Goal: Find specific page/section: Find specific page/section

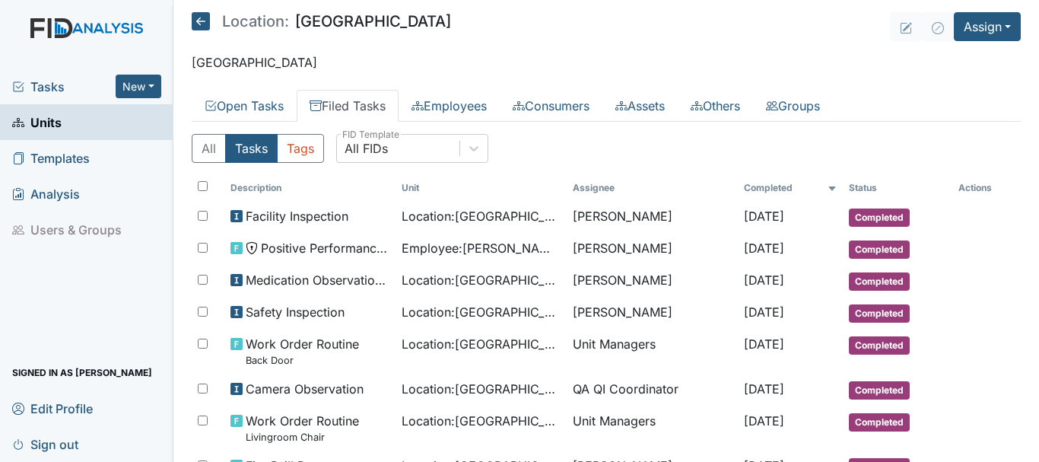
scroll to position [404, 0]
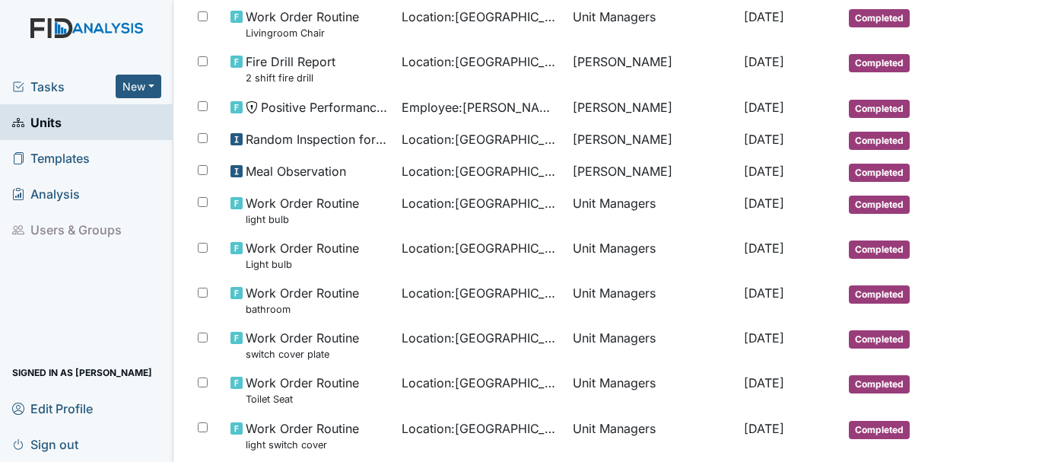
click at [65, 115] on link "Units" at bounding box center [86, 122] width 173 height 36
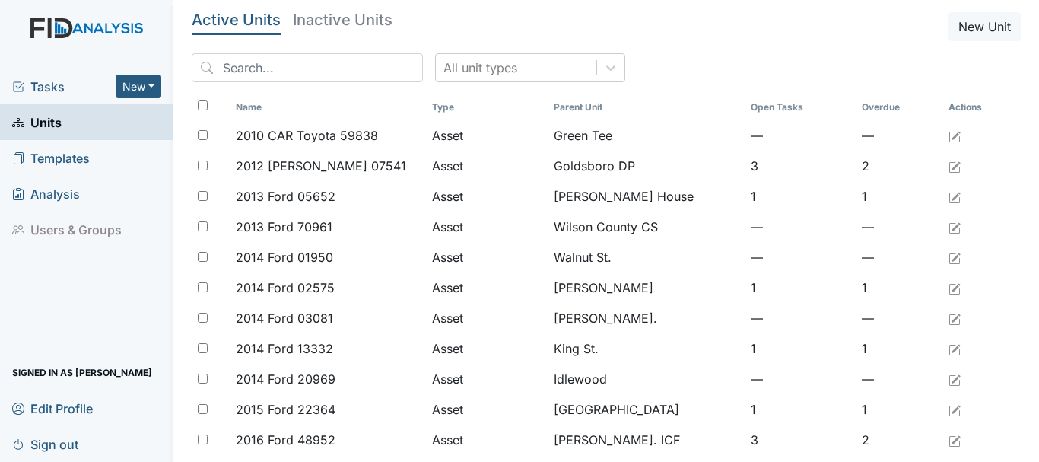
click at [71, 84] on span "Tasks" at bounding box center [63, 87] width 103 height 18
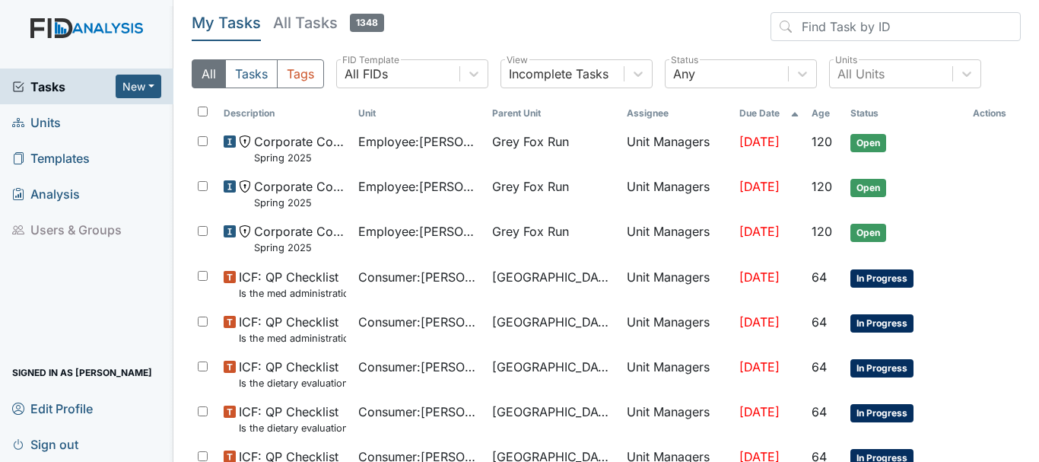
click at [53, 122] on span "Units" at bounding box center [36, 122] width 49 height 24
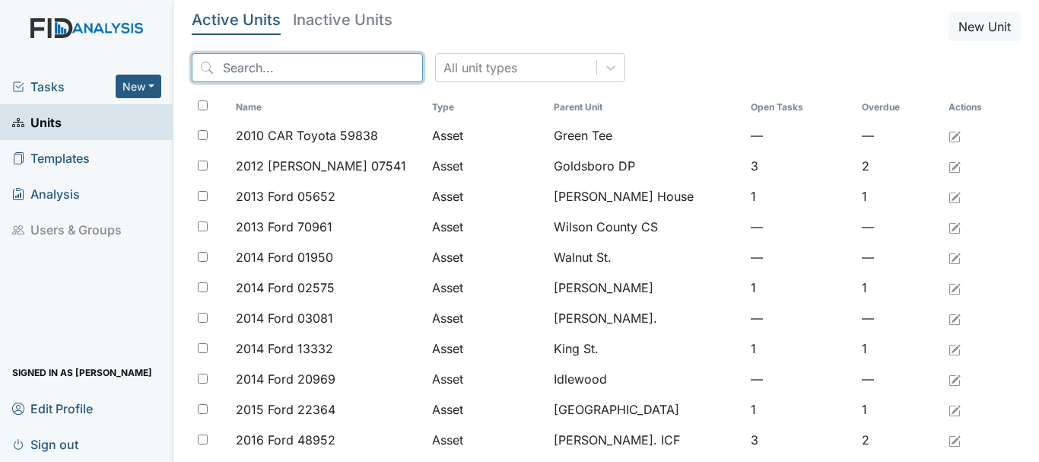
click at [253, 63] on input "search" at bounding box center [307, 67] width 231 height 29
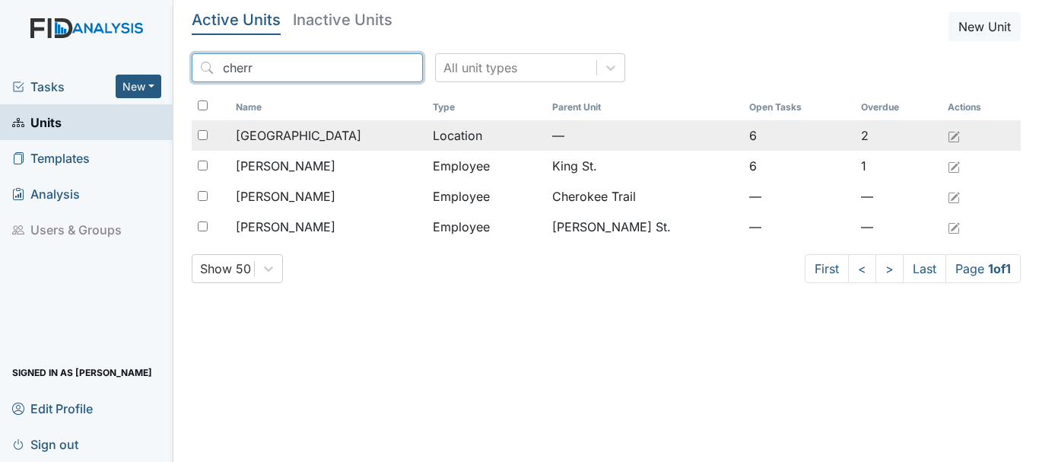
type input "cherr"
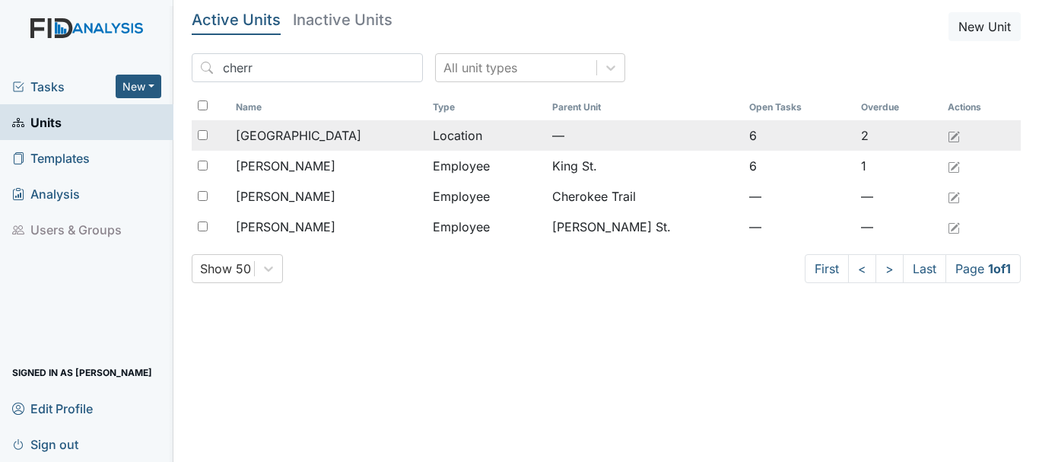
click at [321, 136] on div "Cherry Lane" at bounding box center [328, 135] width 185 height 18
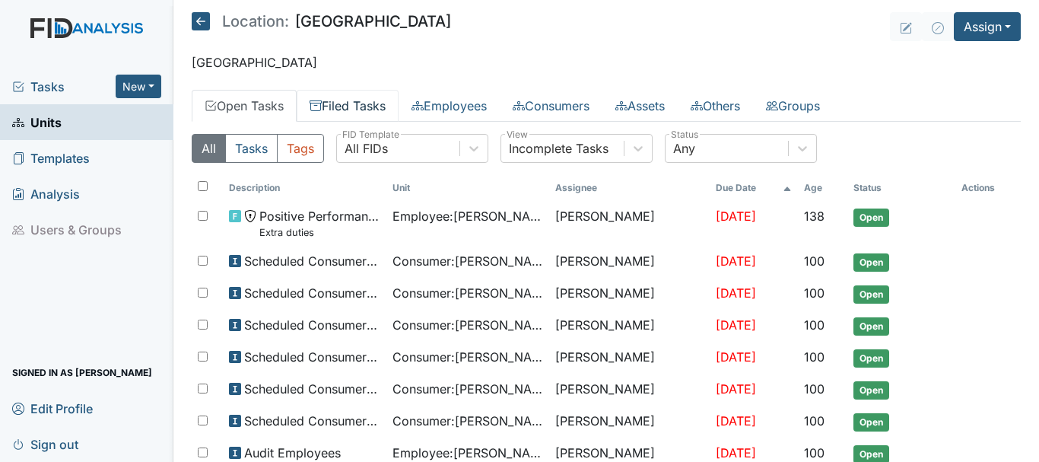
click at [374, 103] on link "Filed Tasks" at bounding box center [348, 106] width 102 height 32
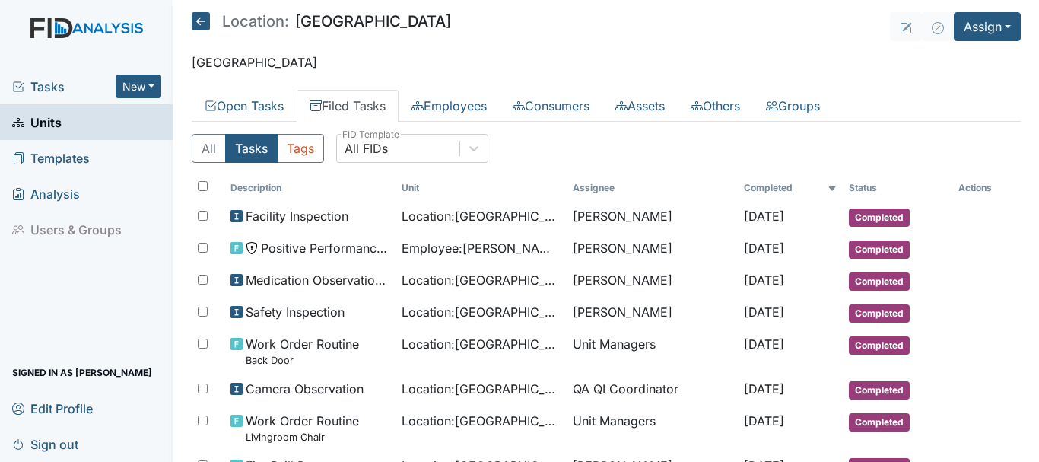
click at [84, 122] on link "Units" at bounding box center [86, 122] width 173 height 36
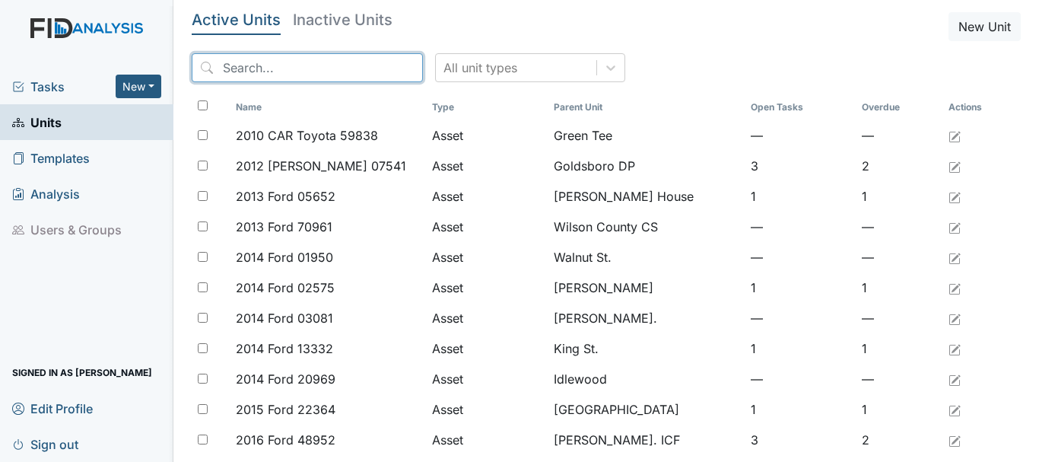
click at [272, 71] on input "search" at bounding box center [307, 67] width 231 height 29
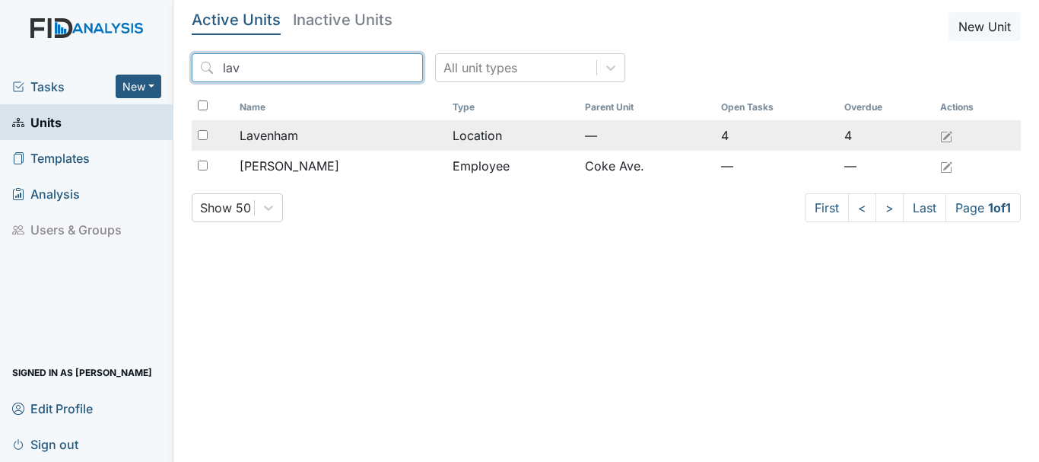
type input "lav"
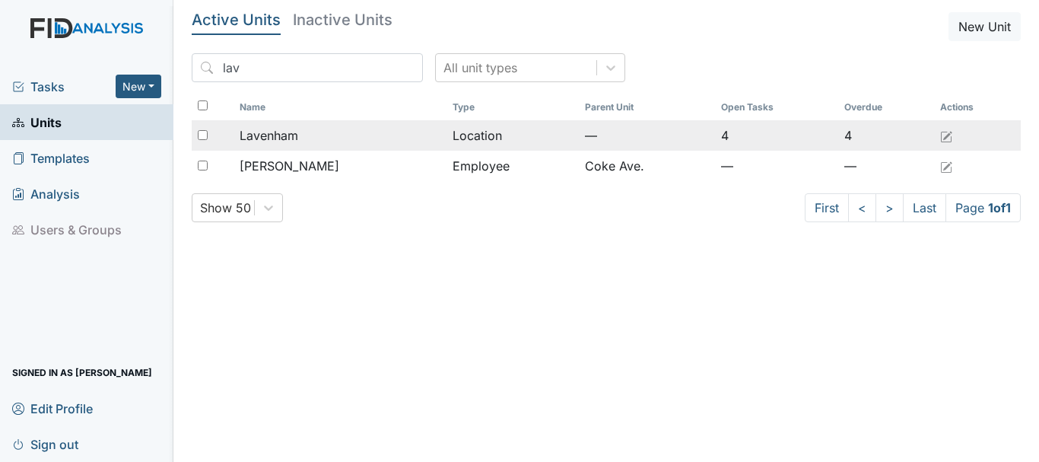
click at [298, 131] on span "Lavenham" at bounding box center [269, 135] width 59 height 18
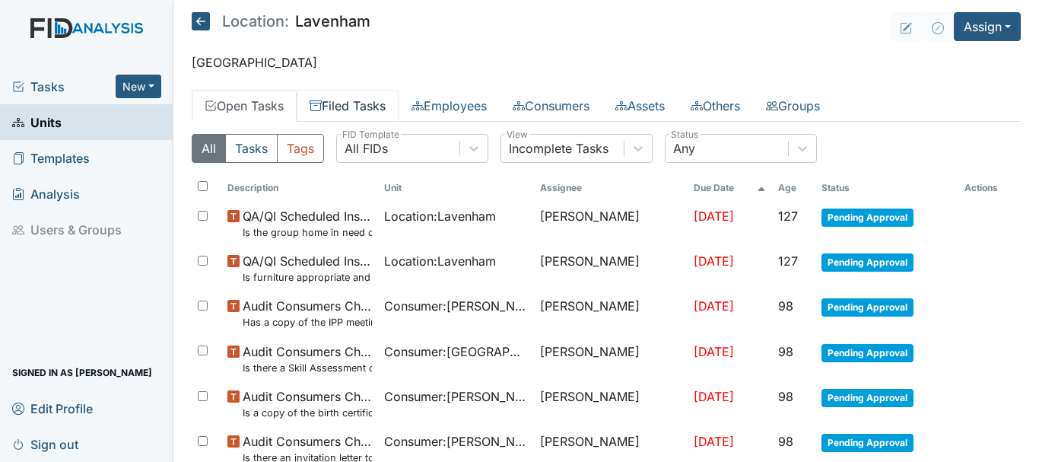
click at [350, 111] on link "Filed Tasks" at bounding box center [348, 106] width 102 height 32
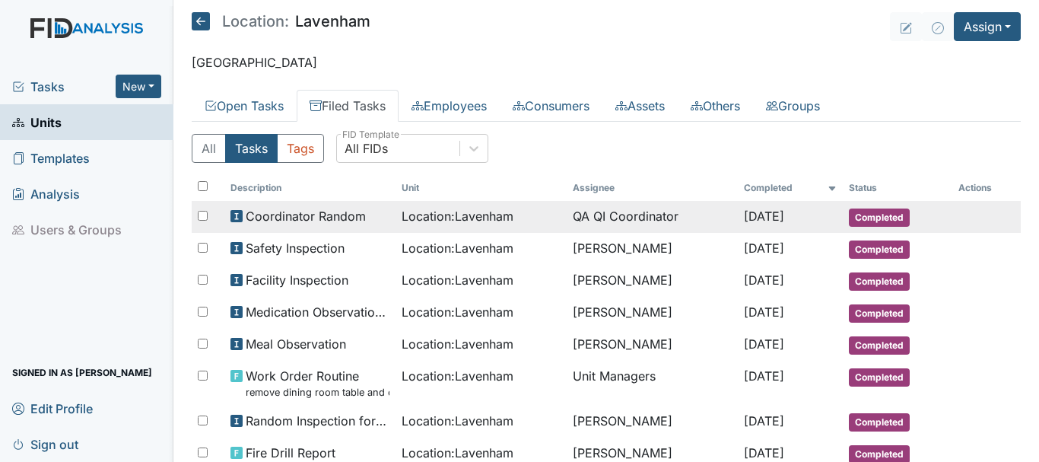
click at [866, 214] on span "Completed" at bounding box center [879, 217] width 61 height 18
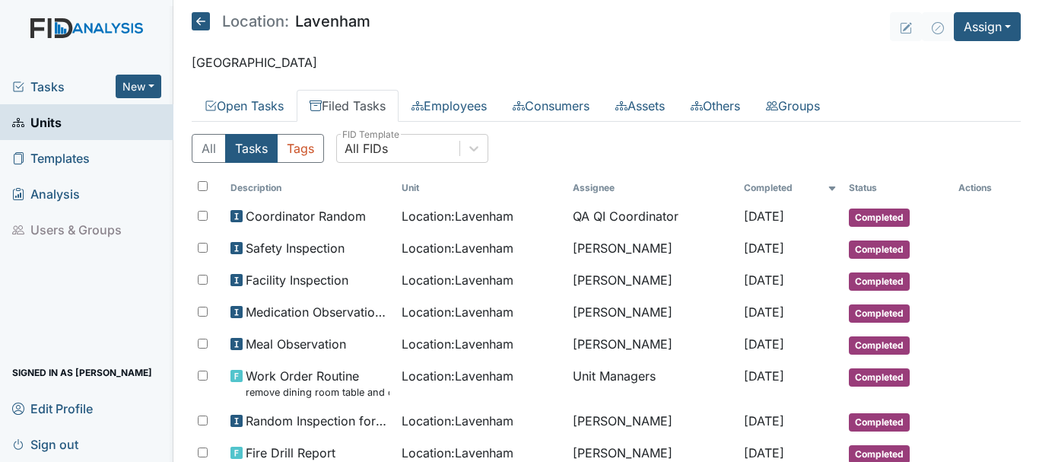
click at [92, 132] on link "Units" at bounding box center [86, 122] width 173 height 36
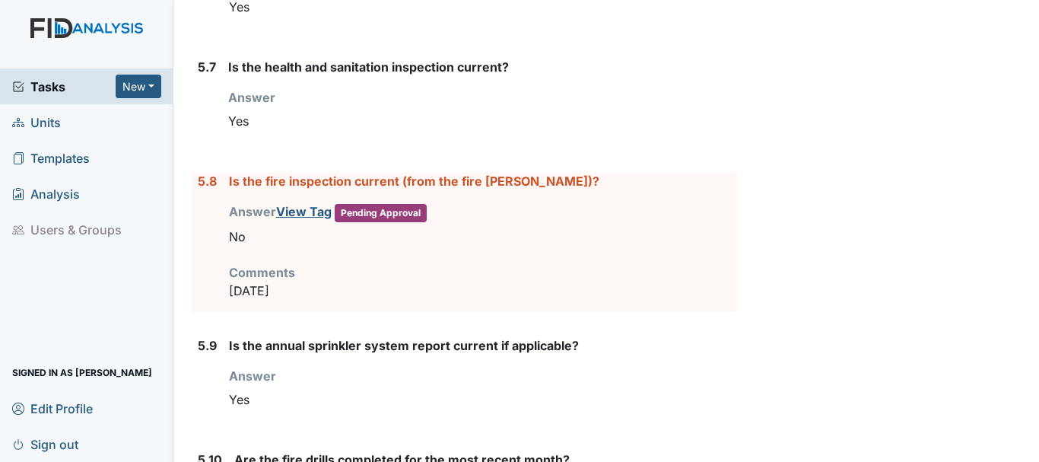
scroll to position [7532, 0]
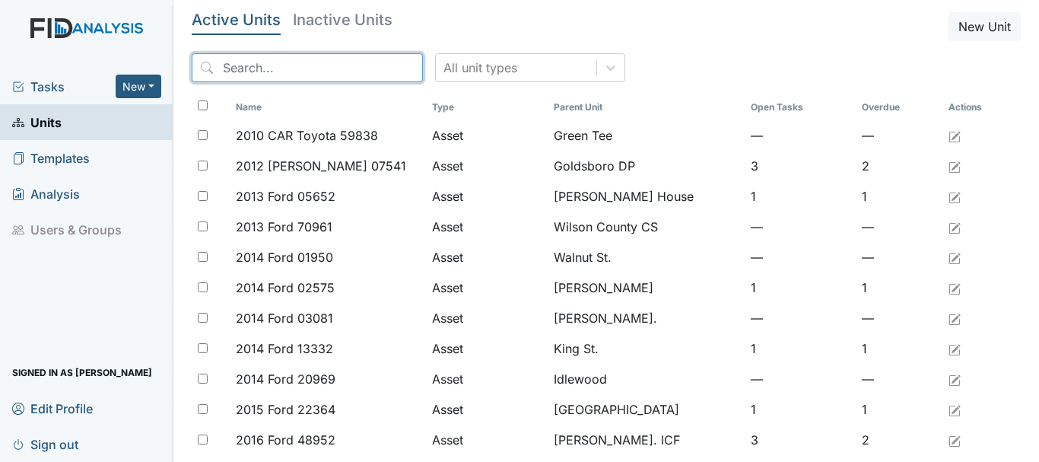
click at [265, 62] on input "search" at bounding box center [307, 67] width 231 height 29
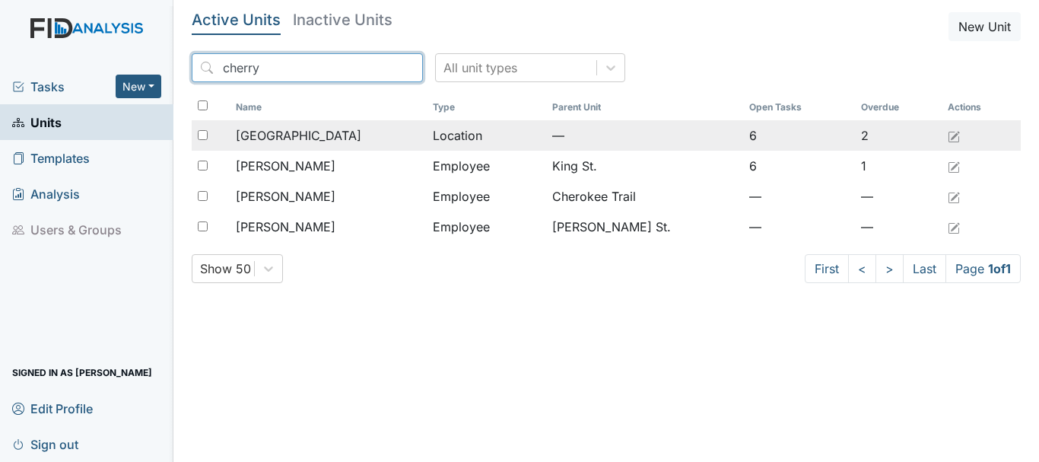
type input "cherry"
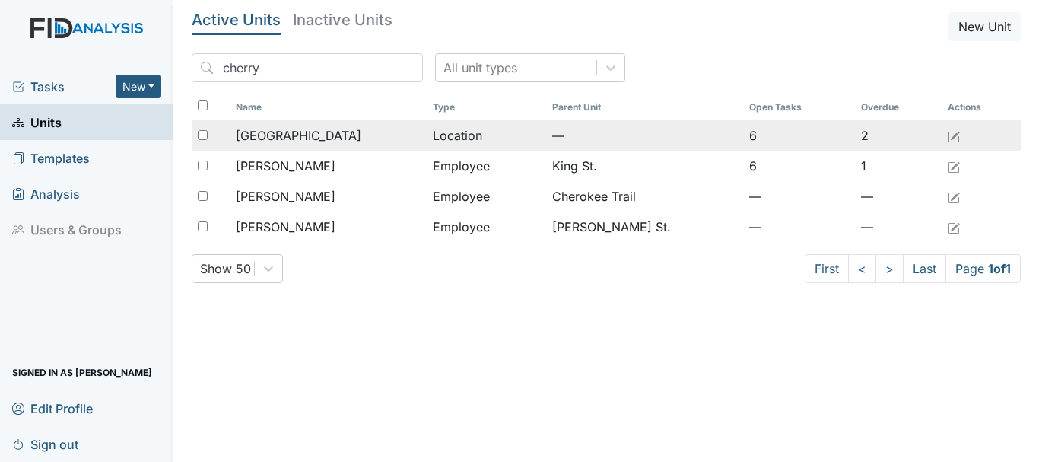
click at [290, 129] on span "[GEOGRAPHIC_DATA]" at bounding box center [299, 135] width 126 height 18
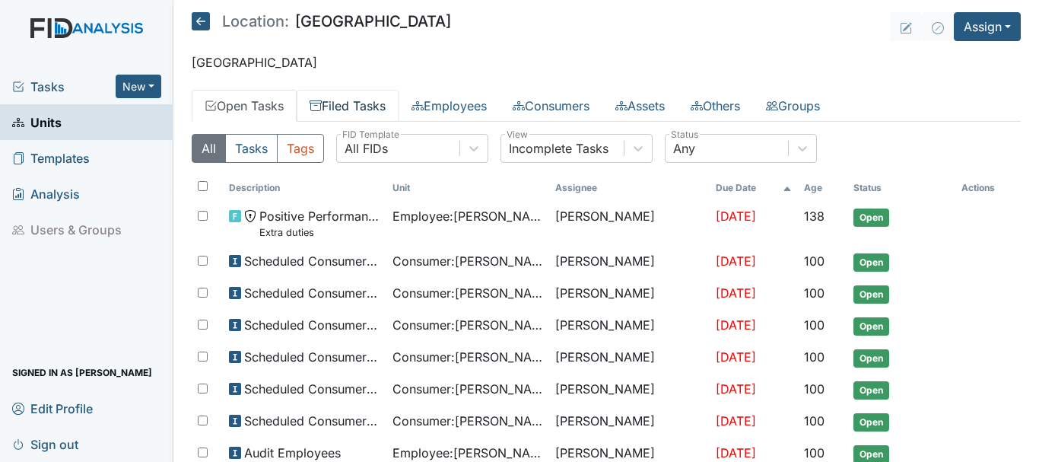
click at [337, 107] on link "Filed Tasks" at bounding box center [348, 106] width 102 height 32
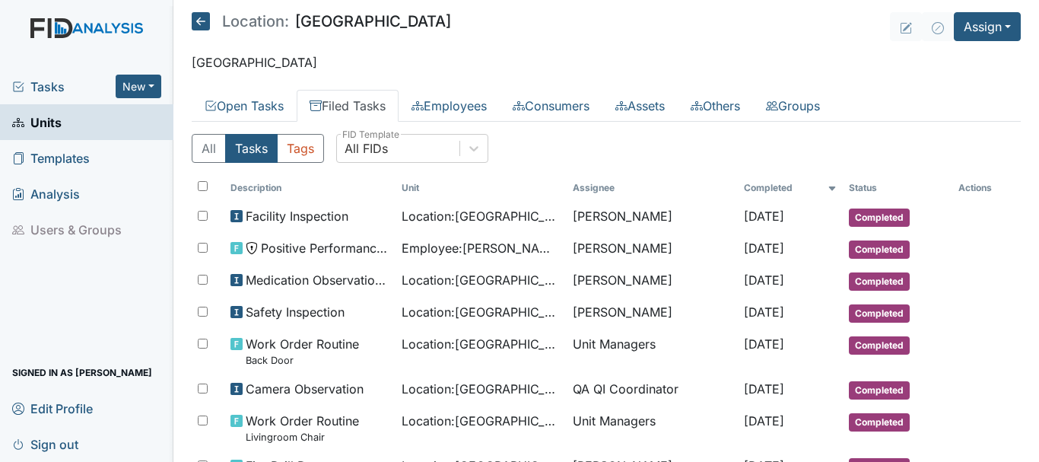
click at [72, 123] on link "Units" at bounding box center [86, 122] width 173 height 36
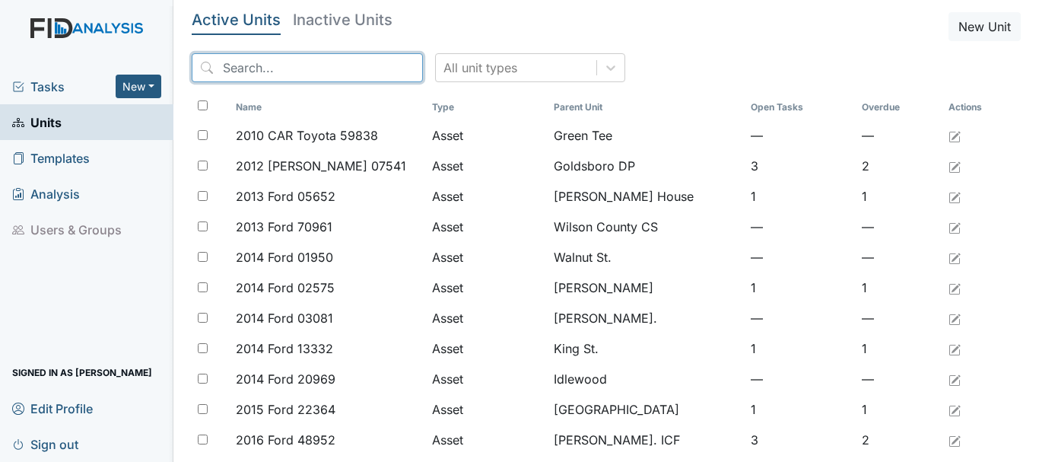
click at [285, 62] on input "search" at bounding box center [307, 67] width 231 height 29
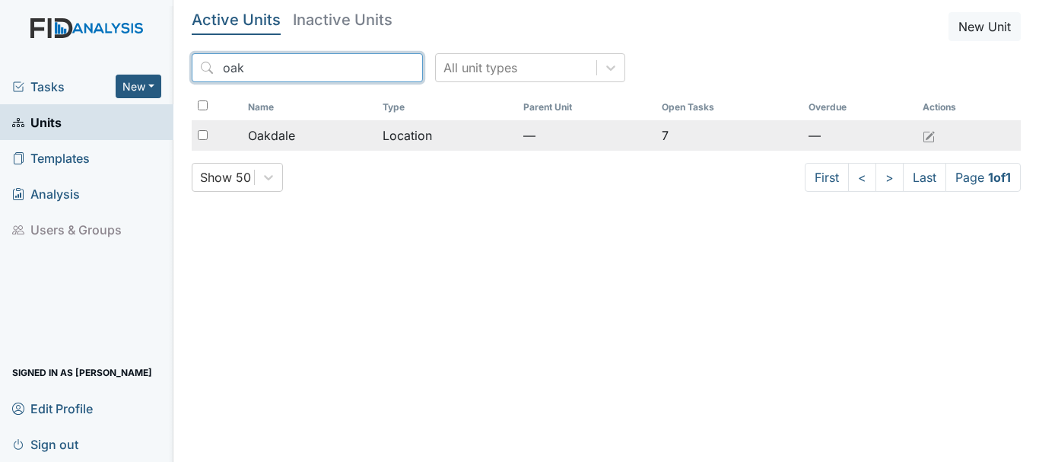
type input "oak"
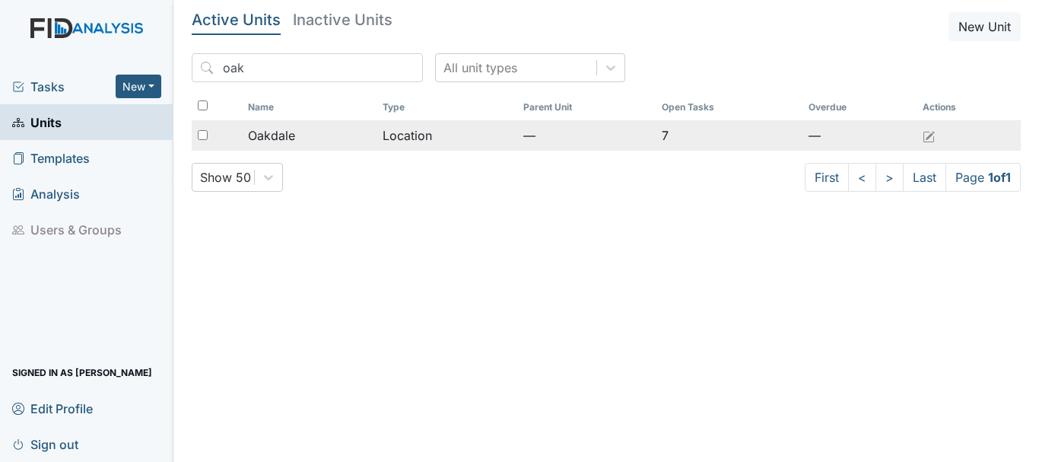
click at [284, 133] on span "Oakdale" at bounding box center [271, 135] width 47 height 18
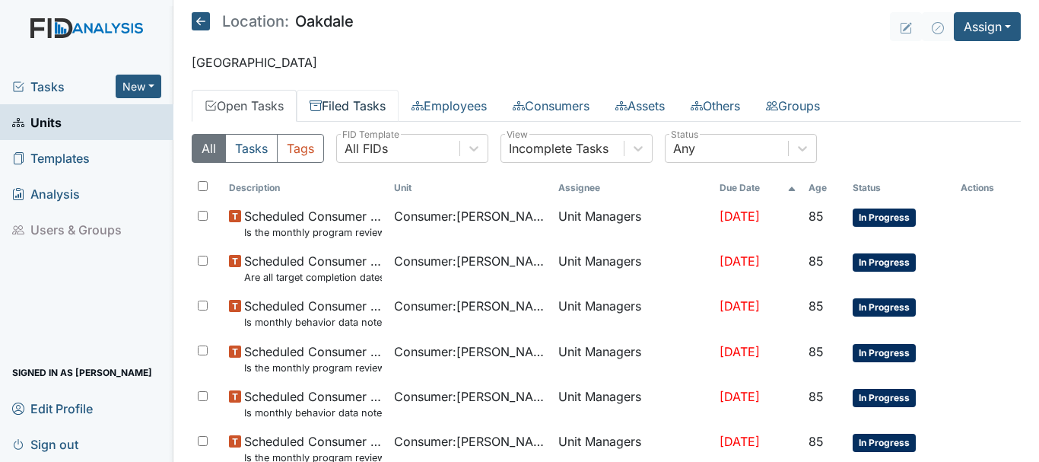
click at [353, 112] on link "Filed Tasks" at bounding box center [348, 106] width 102 height 32
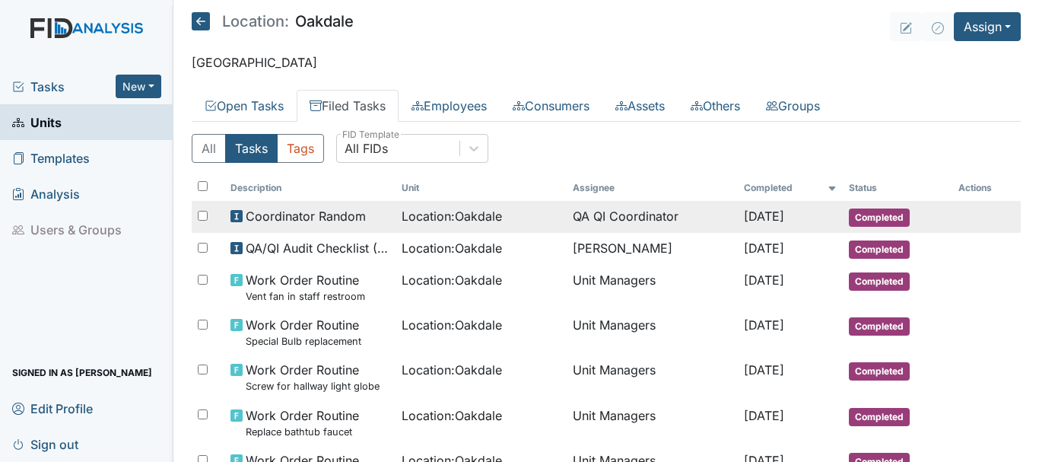
click at [849, 214] on span "Completed" at bounding box center [879, 217] width 61 height 18
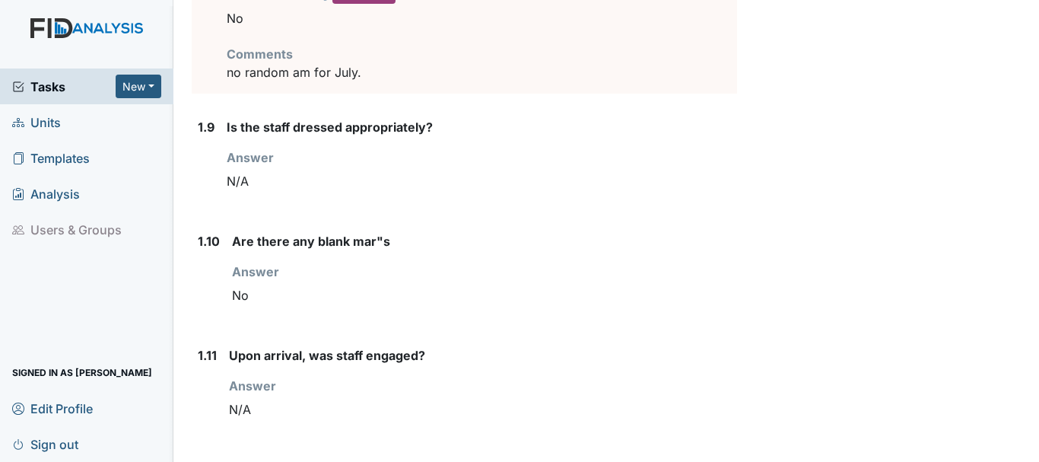
scroll to position [1116, 0]
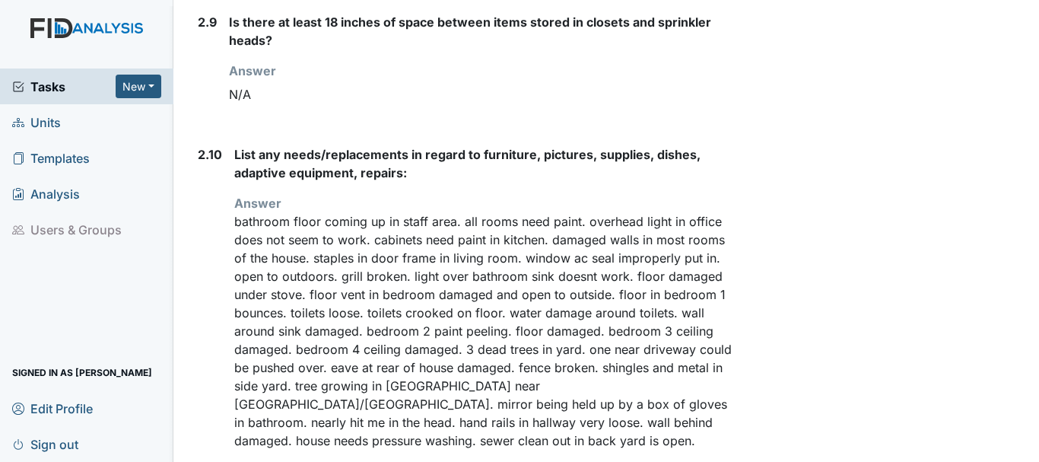
scroll to position [2911, 0]
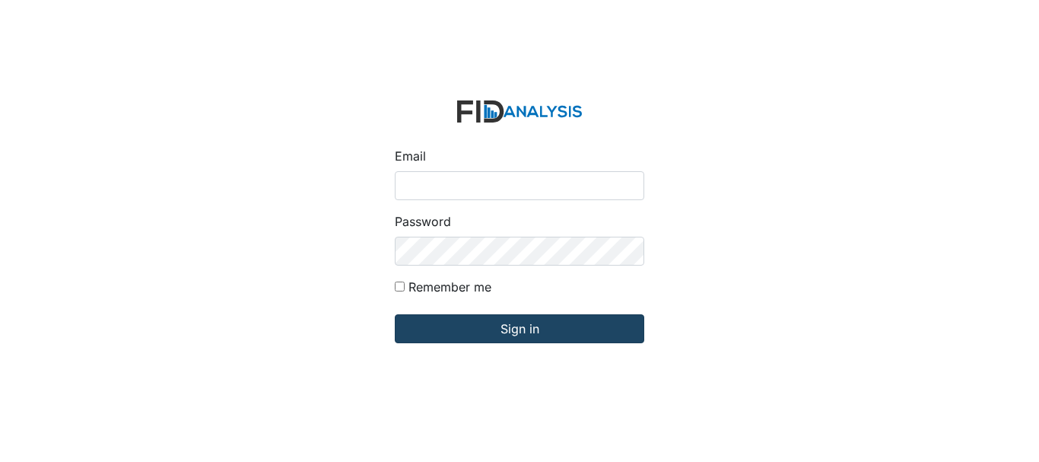
type input "[EMAIL_ADDRESS][DOMAIN_NAME]"
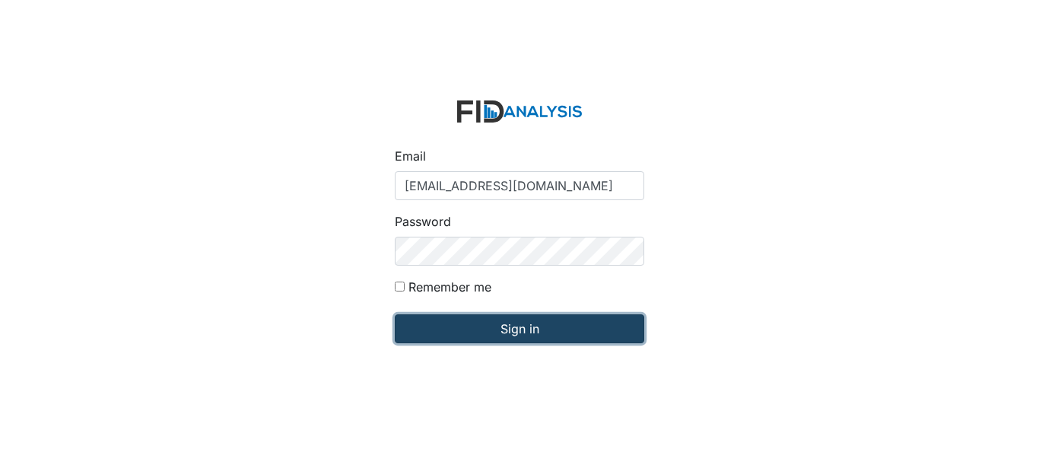
click at [543, 337] on input "Sign in" at bounding box center [520, 328] width 250 height 29
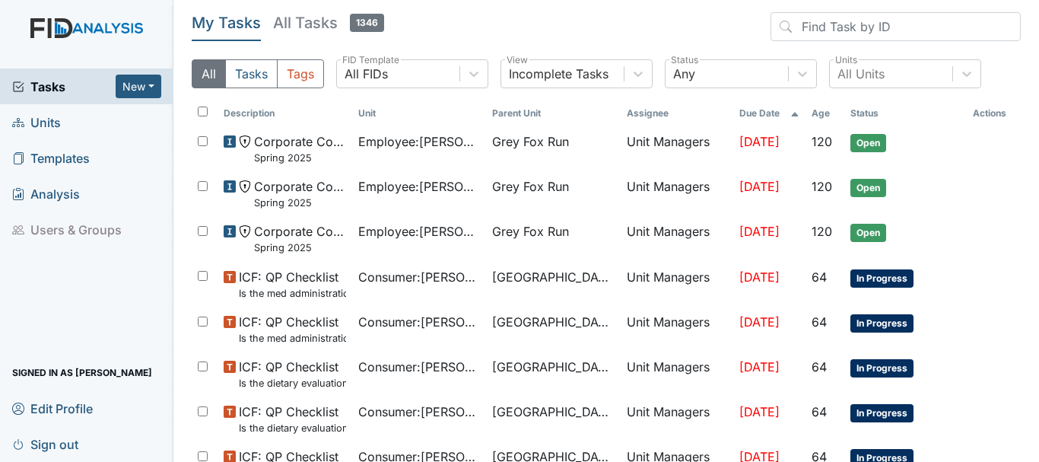
click at [70, 117] on link "Units" at bounding box center [86, 122] width 173 height 36
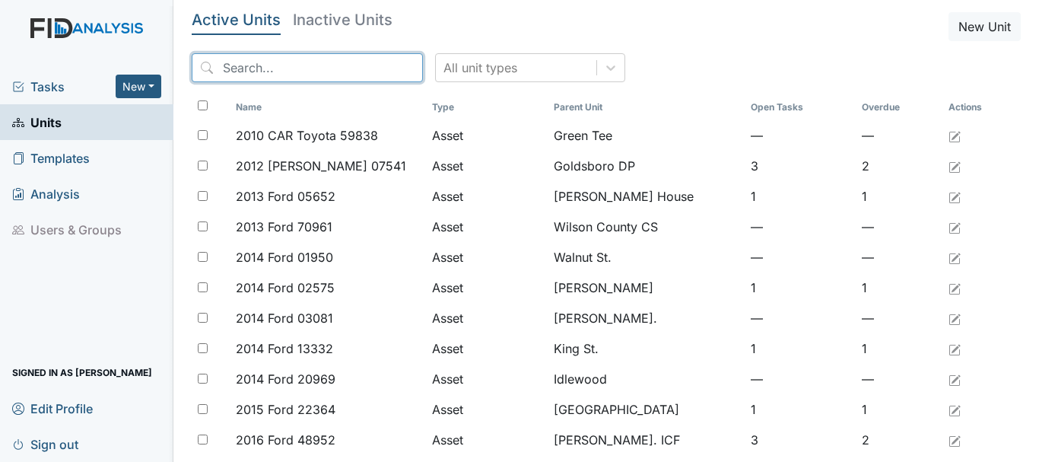
click at [269, 63] on input "search" at bounding box center [307, 67] width 231 height 29
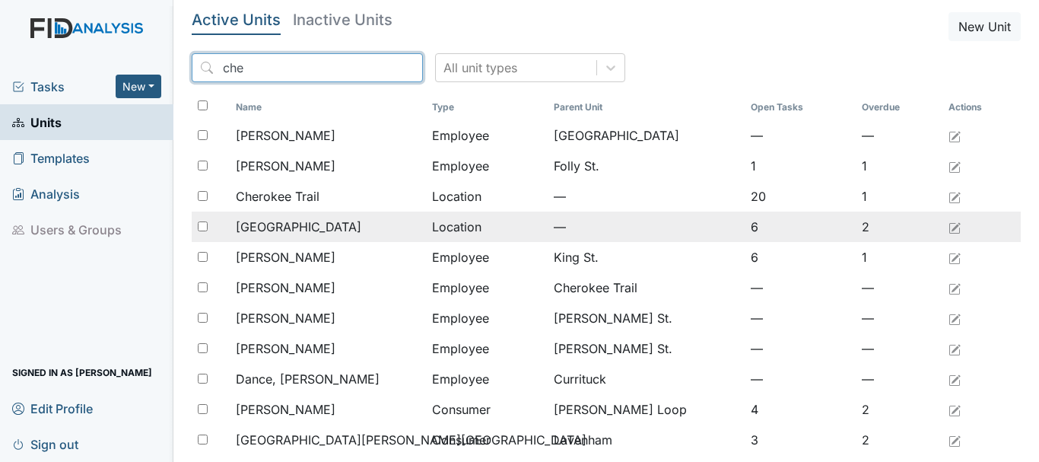
type input "che"
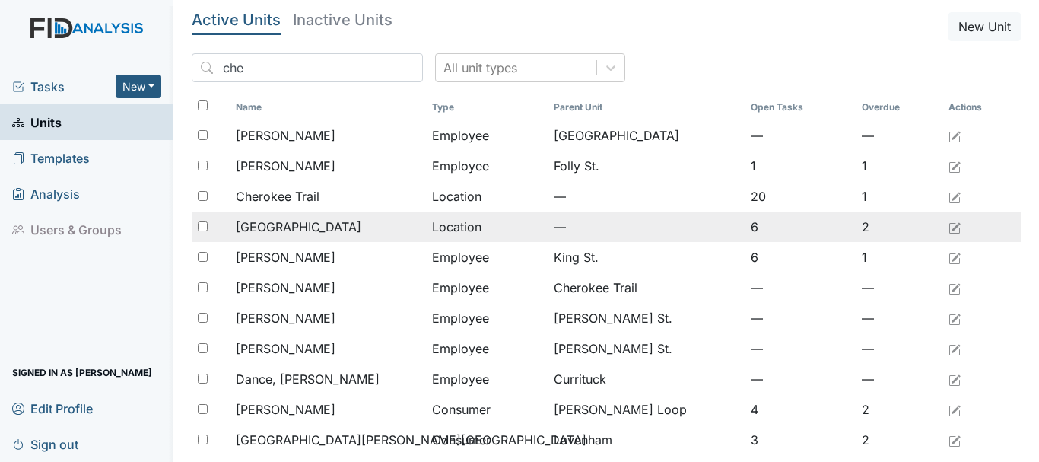
click at [297, 230] on span "[GEOGRAPHIC_DATA]" at bounding box center [299, 227] width 126 height 18
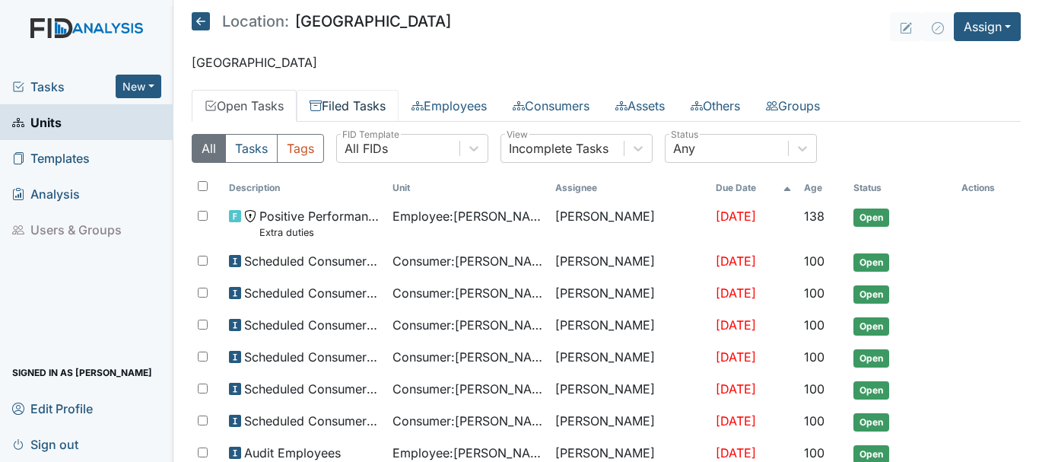
click at [360, 103] on link "Filed Tasks" at bounding box center [348, 106] width 102 height 32
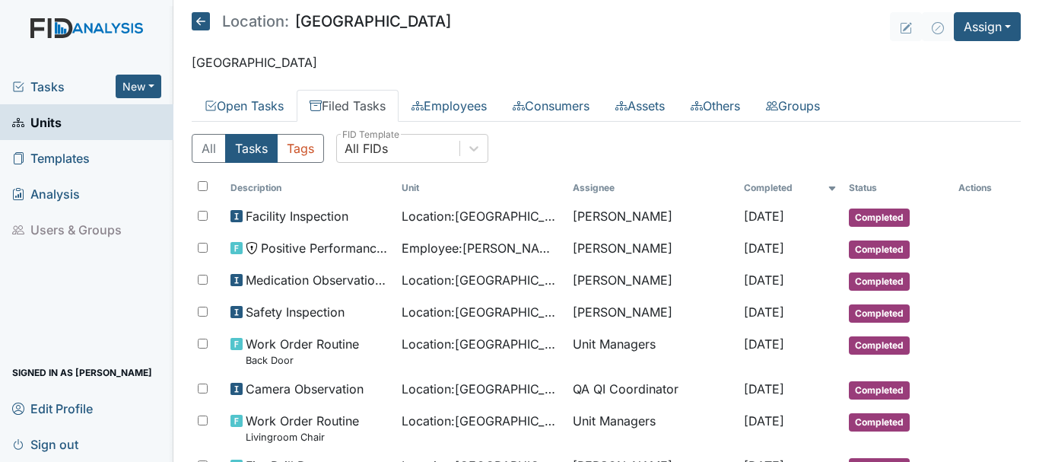
click at [99, 125] on link "Units" at bounding box center [86, 122] width 173 height 36
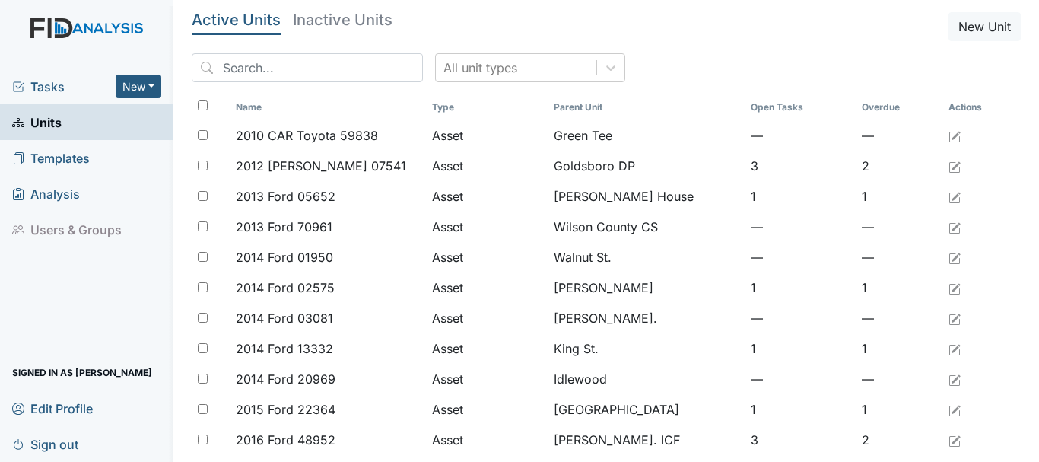
click at [88, 99] on div "Tasks New Form Inspection Document Bundle" at bounding box center [86, 86] width 173 height 36
click at [79, 84] on span "Tasks" at bounding box center [63, 87] width 103 height 18
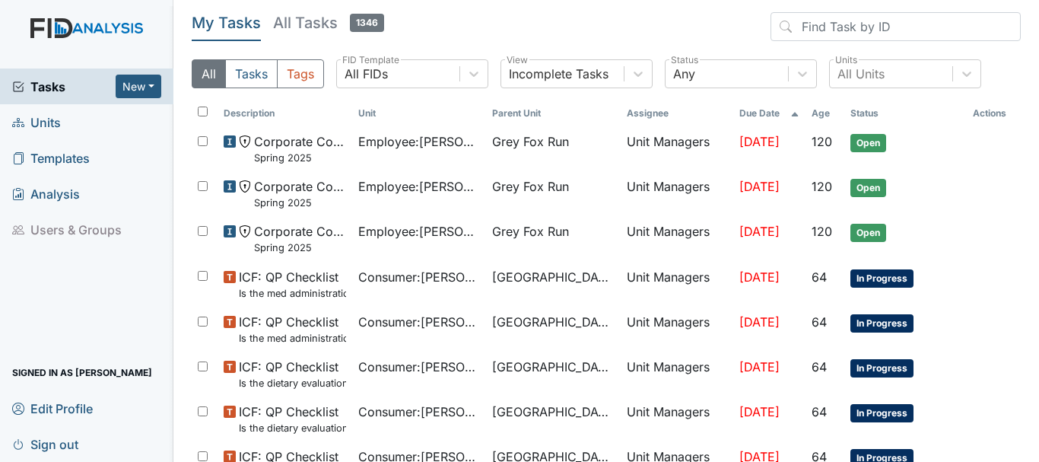
click at [49, 120] on span "Units" at bounding box center [36, 122] width 49 height 24
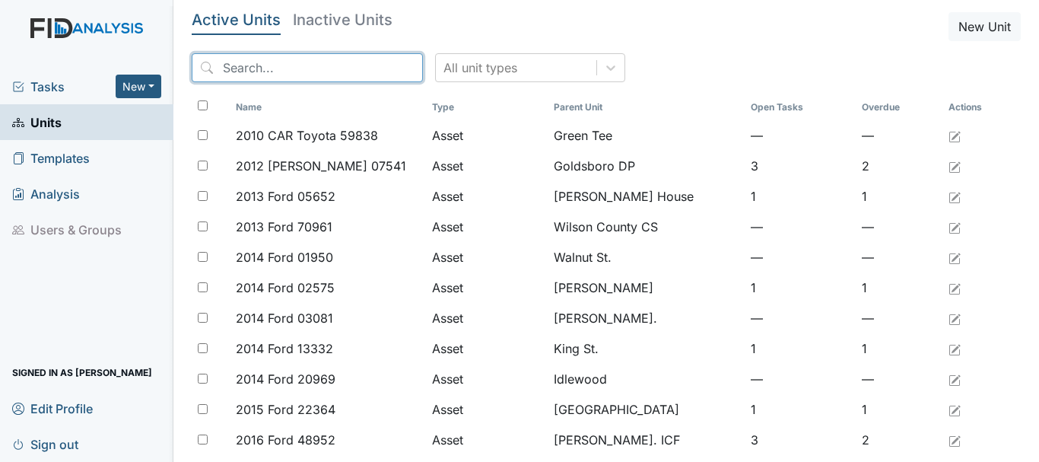
click at [249, 65] on input "search" at bounding box center [307, 67] width 231 height 29
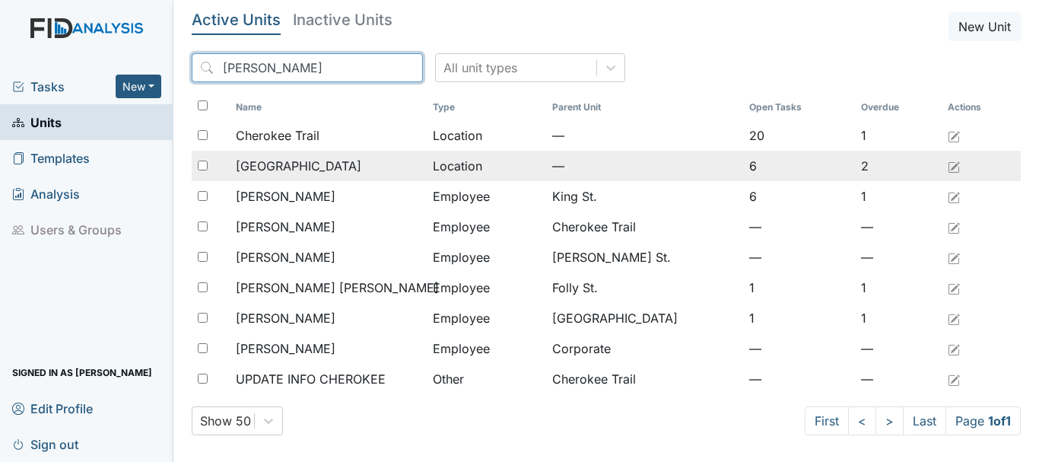
type input "cher"
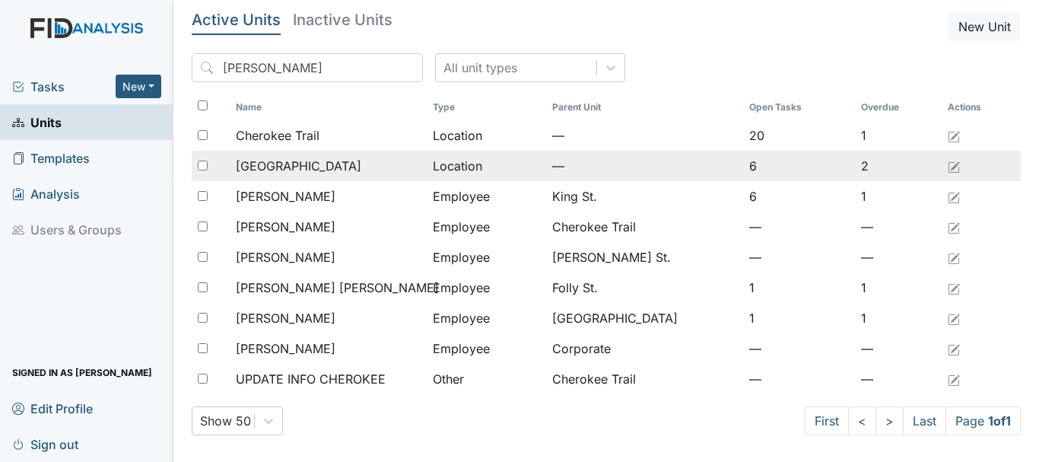
click at [307, 159] on span "[GEOGRAPHIC_DATA]" at bounding box center [299, 166] width 126 height 18
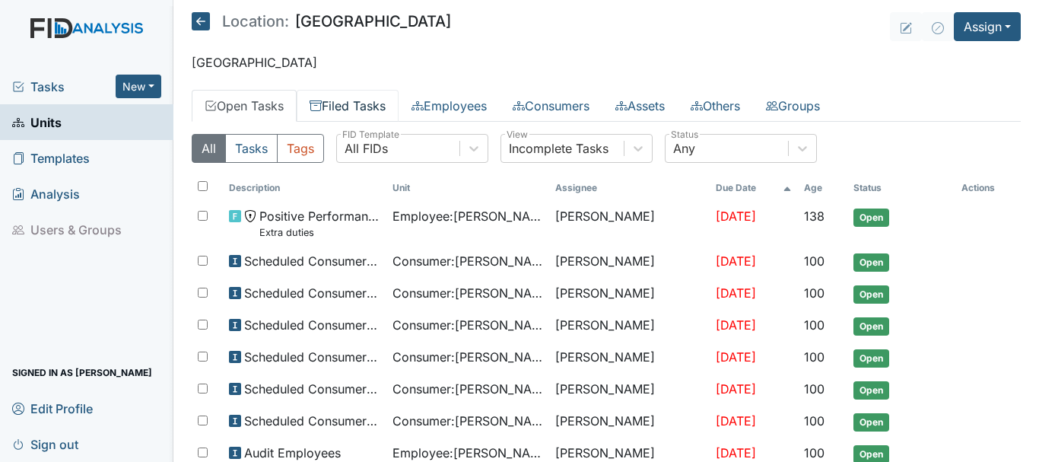
click at [361, 111] on link "Filed Tasks" at bounding box center [348, 106] width 102 height 32
